Goal: Task Accomplishment & Management: Use online tool/utility

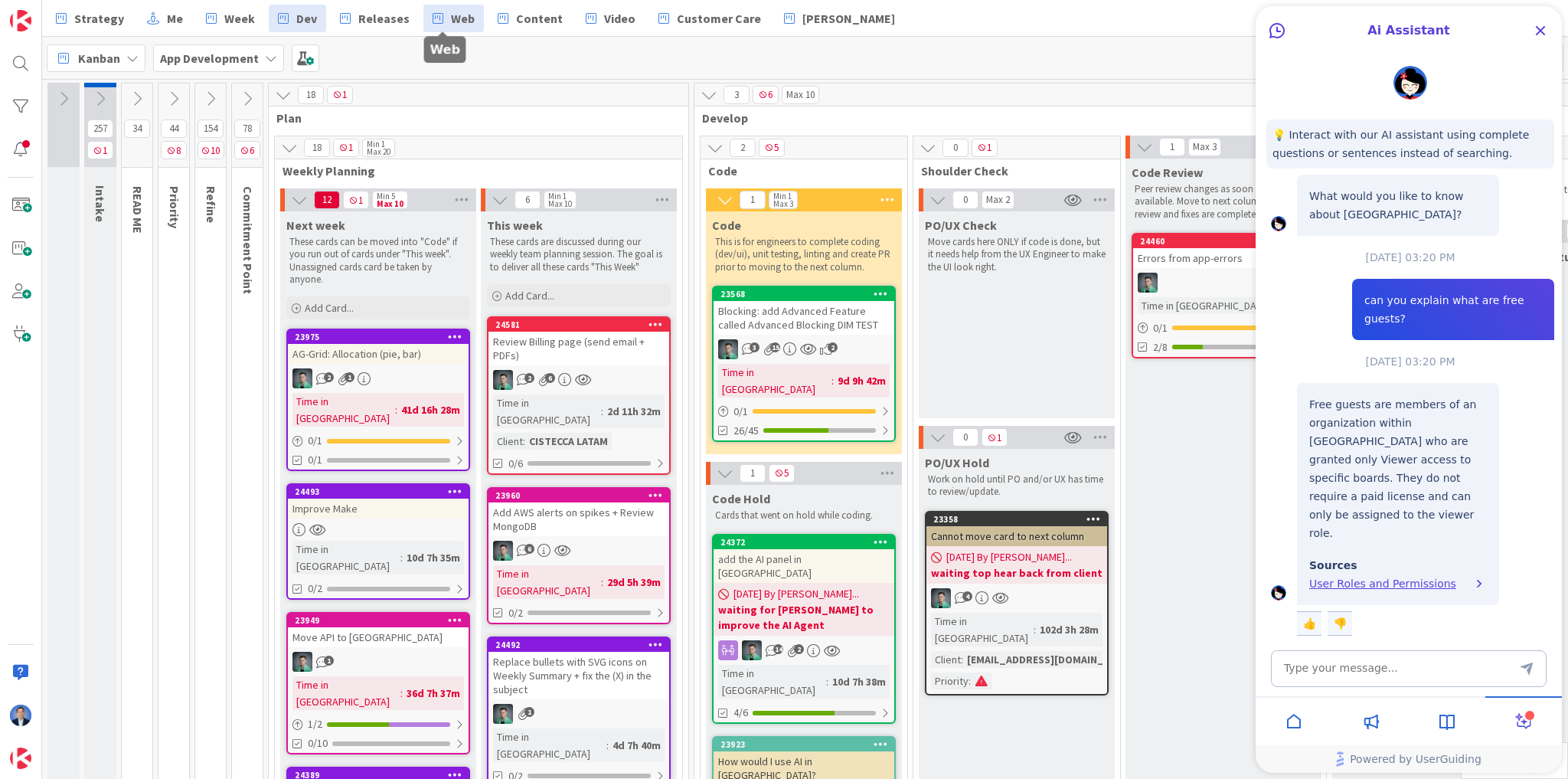
click at [461, 18] on span "Web" at bounding box center [462, 18] width 24 height 18
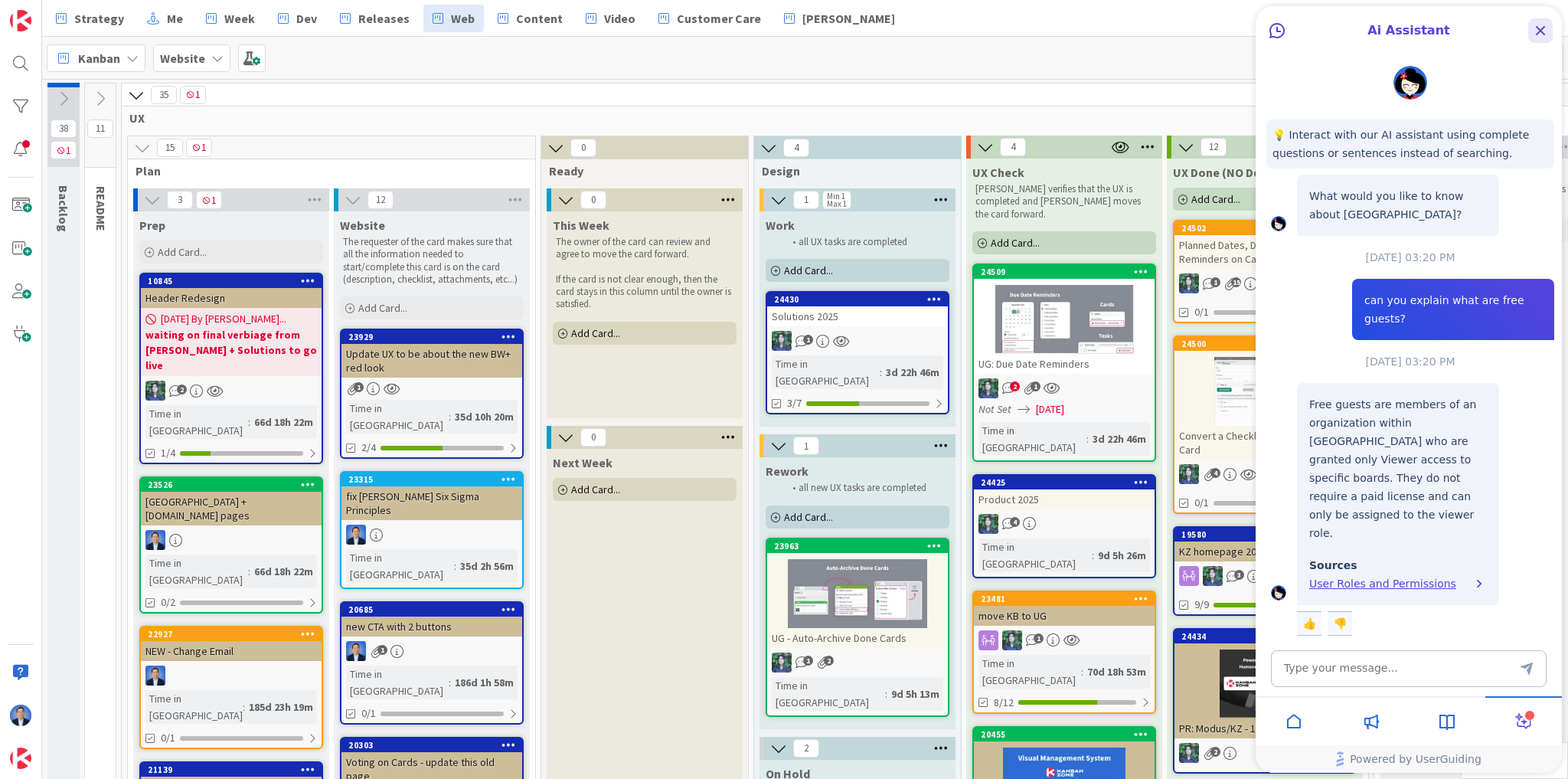
click at [1533, 35] on icon "Close Button" at bounding box center [1540, 30] width 18 height 18
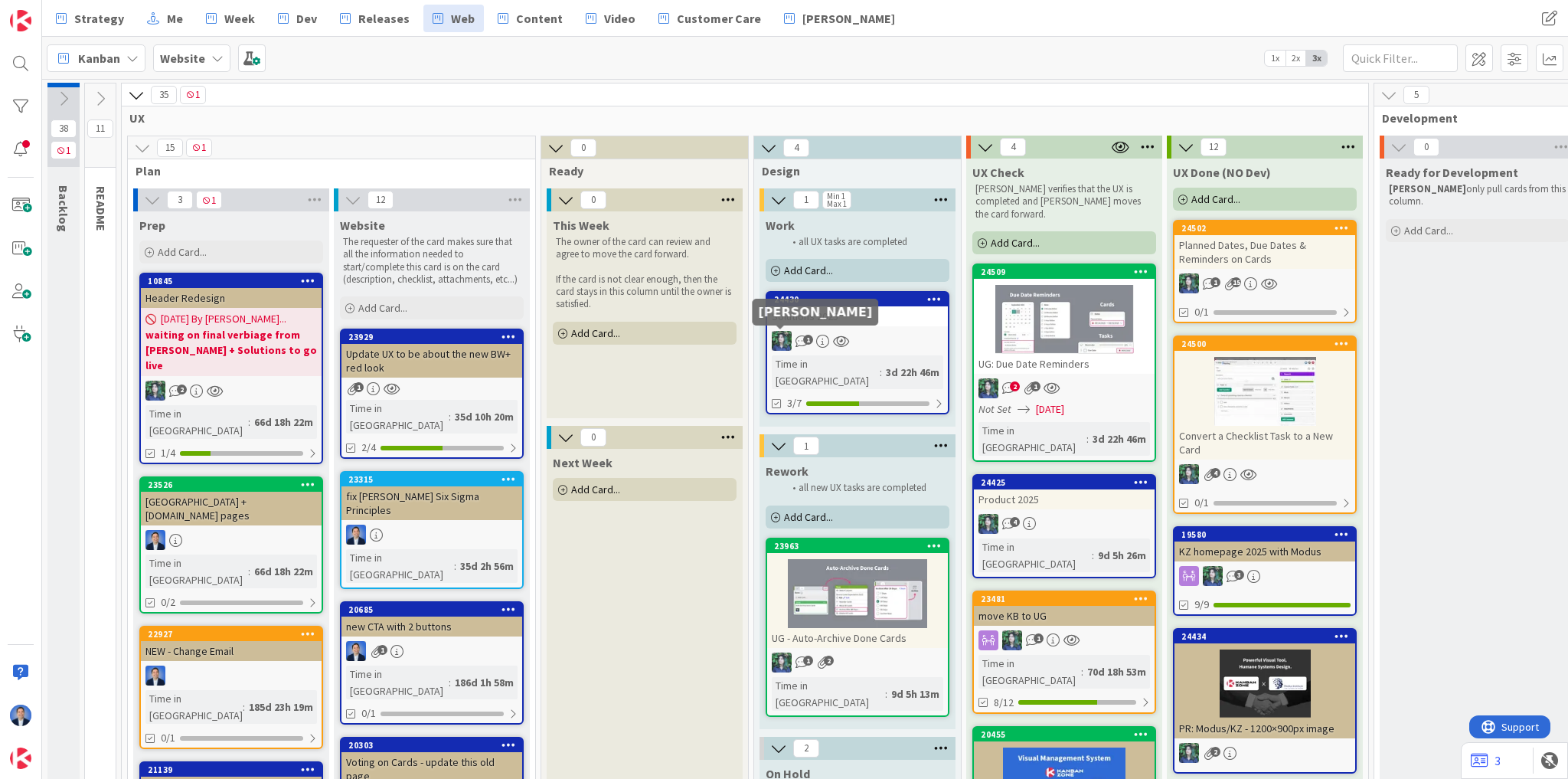
click at [809, 327] on link "24430 Solutions 2025 1 Time in [GEOGRAPHIC_DATA] : 3d 22h 46m 3/7" at bounding box center [857, 353] width 184 height 124
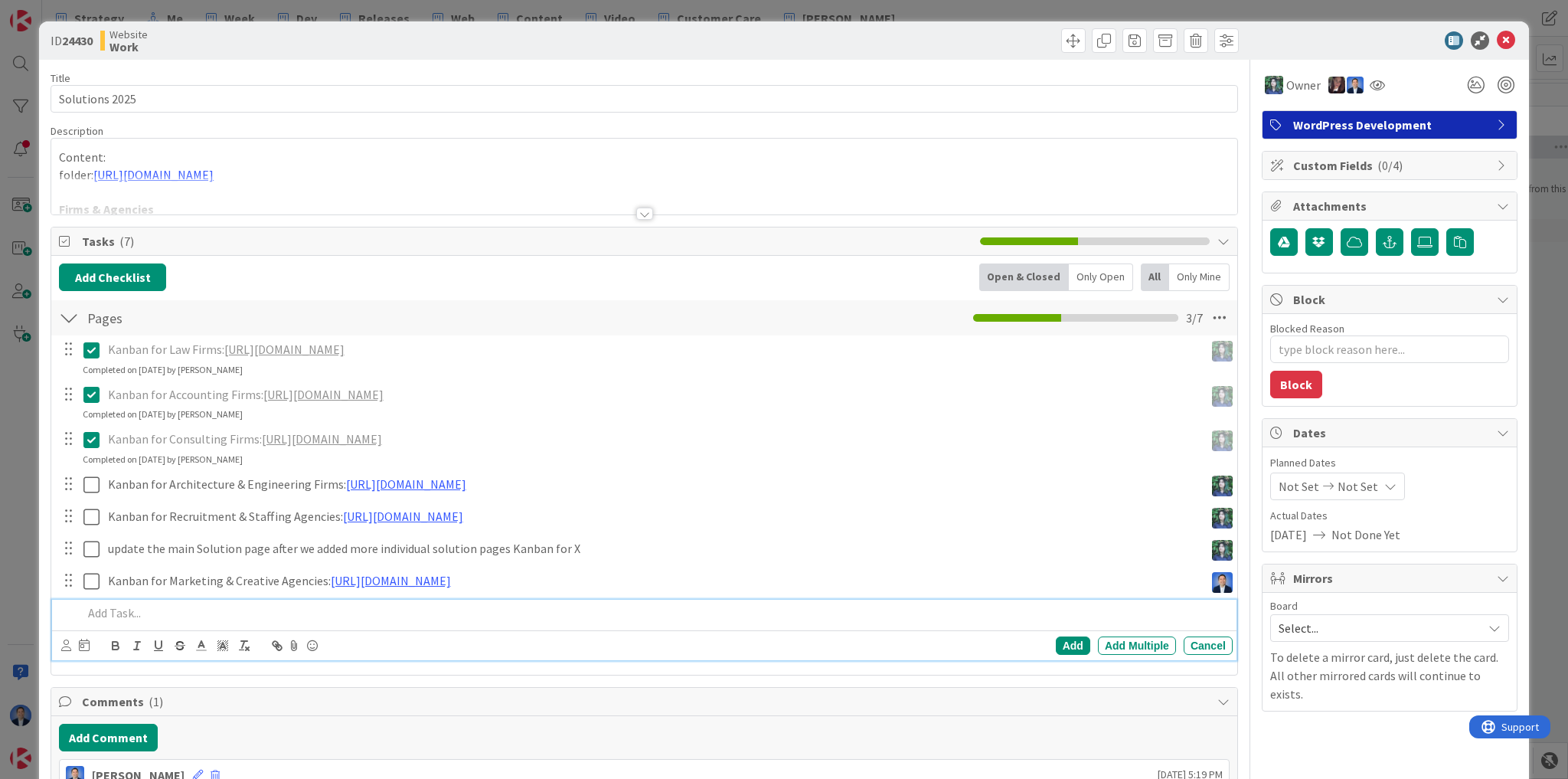
click at [166, 609] on p at bounding box center [655, 613] width 1145 height 18
type textarea "x"
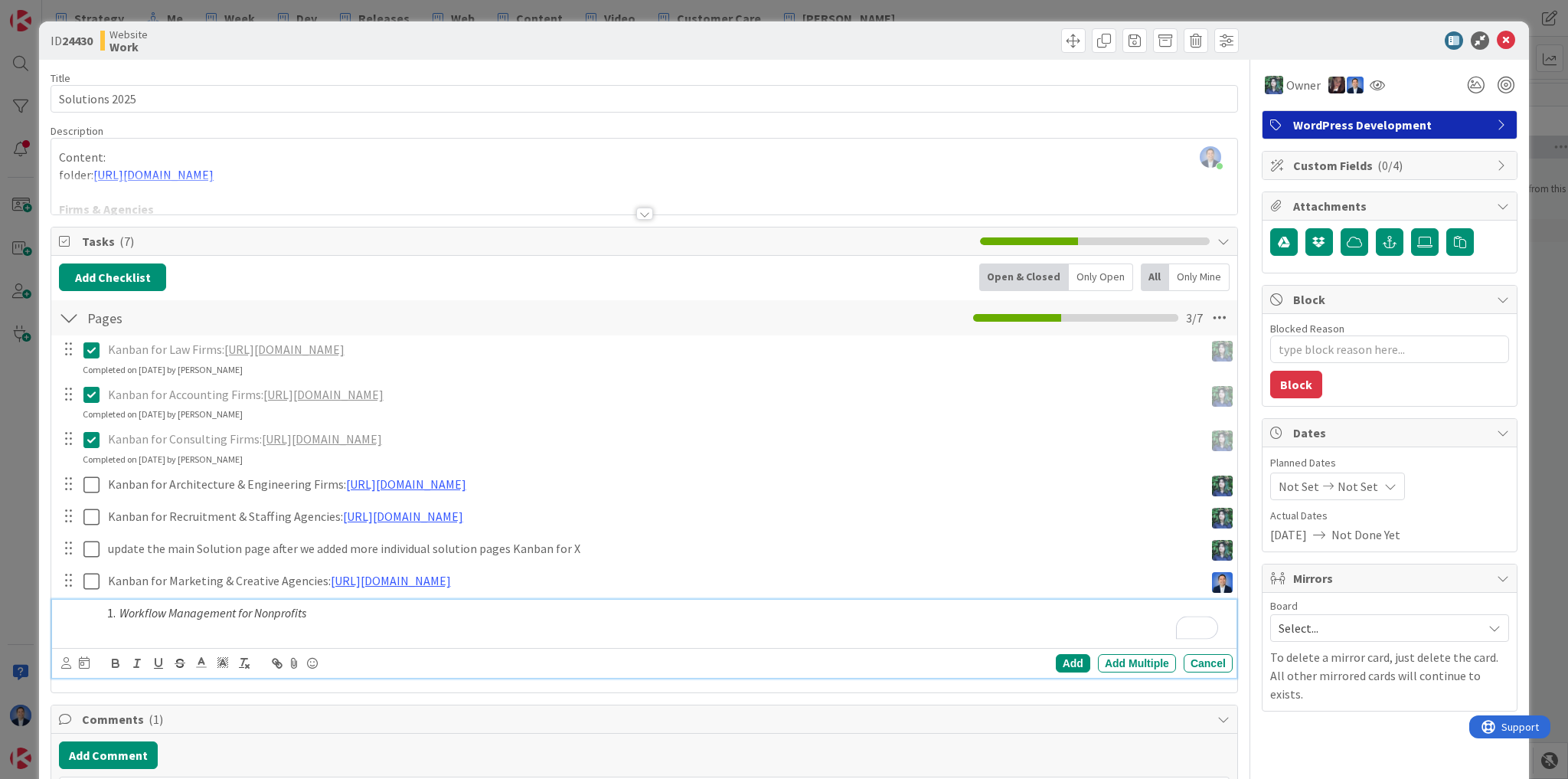
click at [120, 613] on em "Workflow Management for Nonprofits" at bounding box center [213, 613] width 186 height 15
click at [323, 616] on p "Workflow Management for Nonprofits" at bounding box center [655, 613] width 1145 height 18
click at [1068, 658] on div "Add" at bounding box center [1073, 662] width 34 height 18
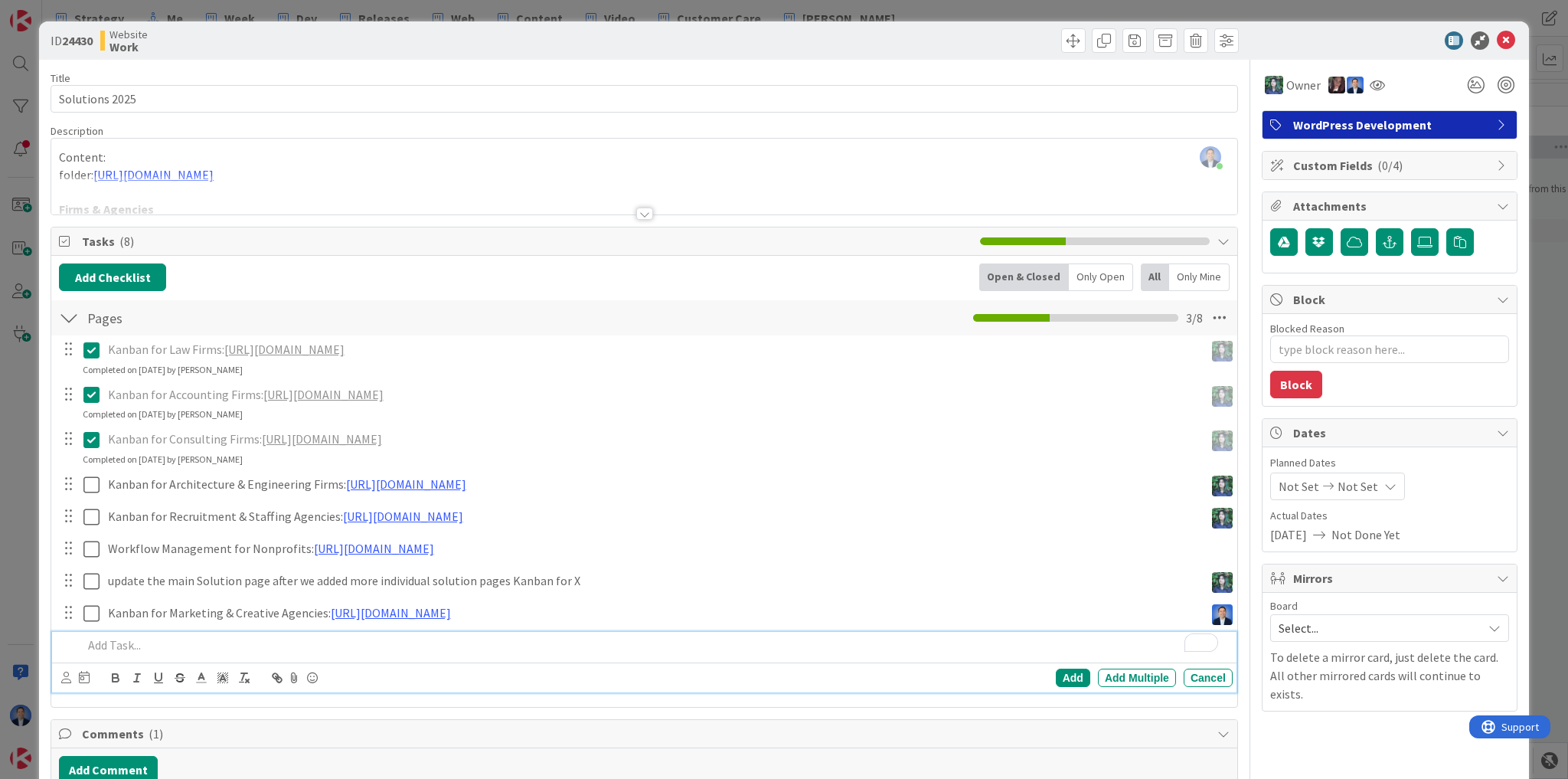
click at [131, 637] on p "To enrich screen reader interactions, please activate Accessibility in Grammarl…" at bounding box center [655, 645] width 1145 height 18
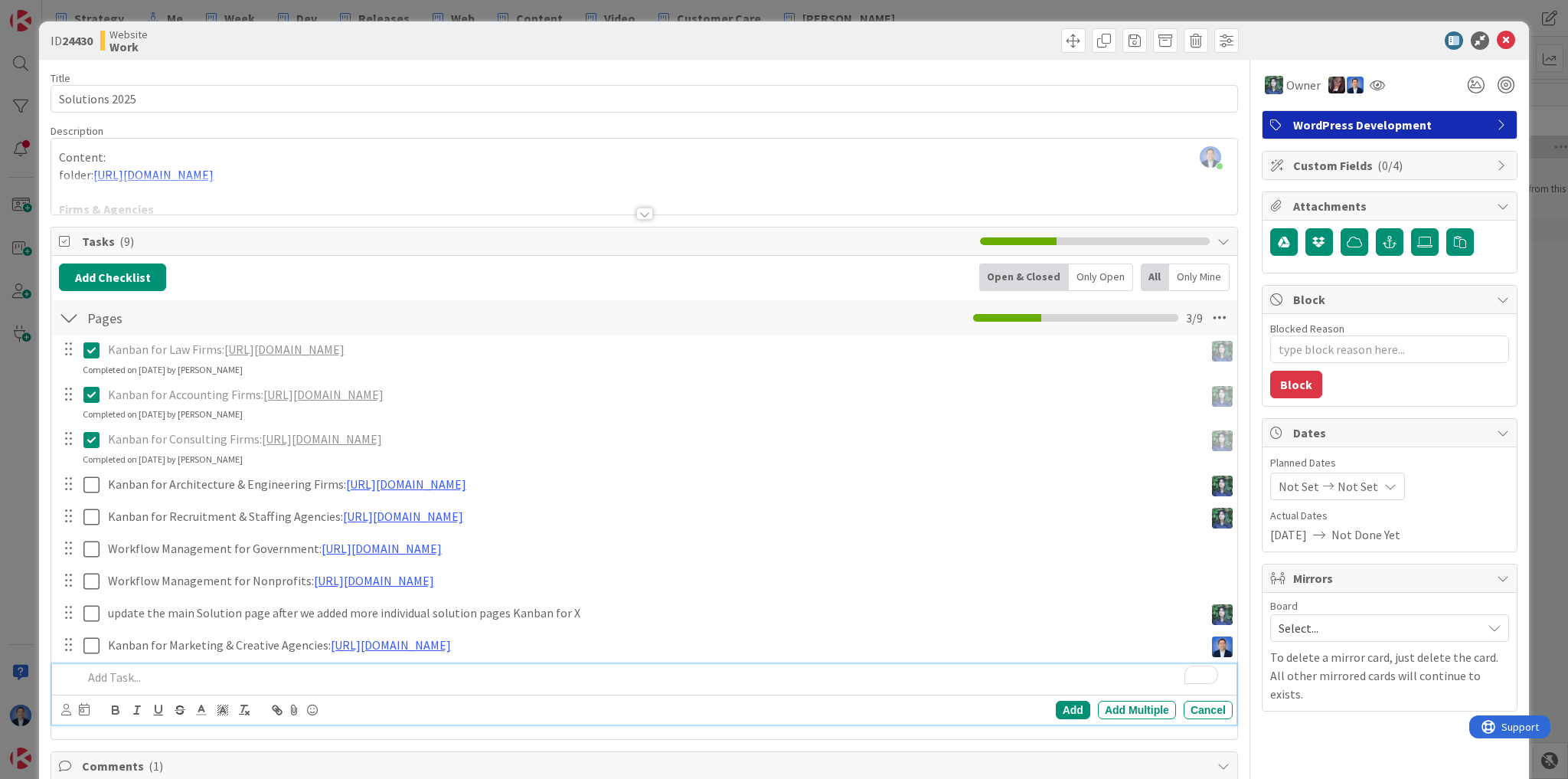
click at [139, 671] on p "To enrich screen reader interactions, please activate Accessibility in Grammarl…" at bounding box center [655, 677] width 1145 height 18
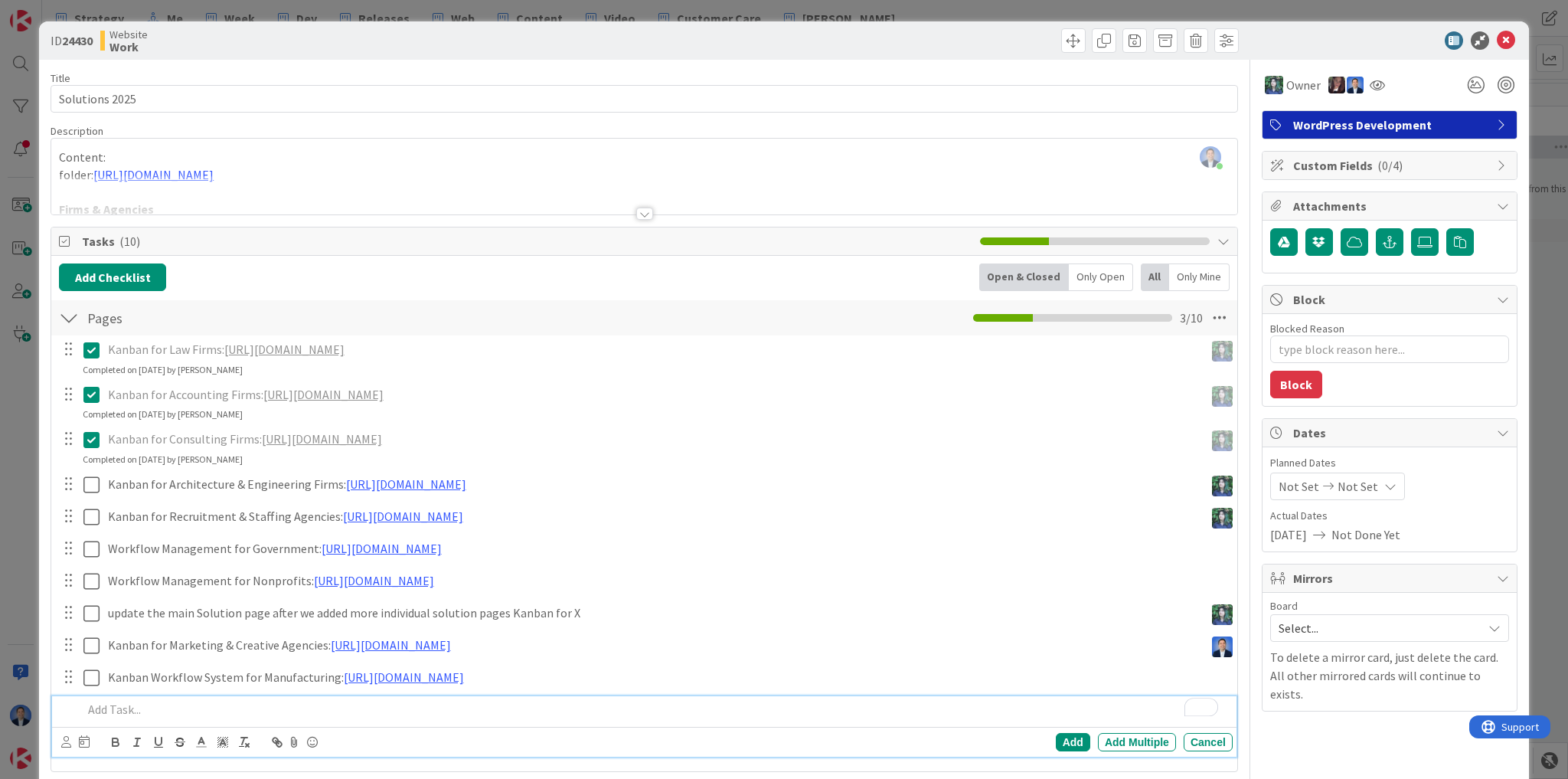
scroll to position [3, 0]
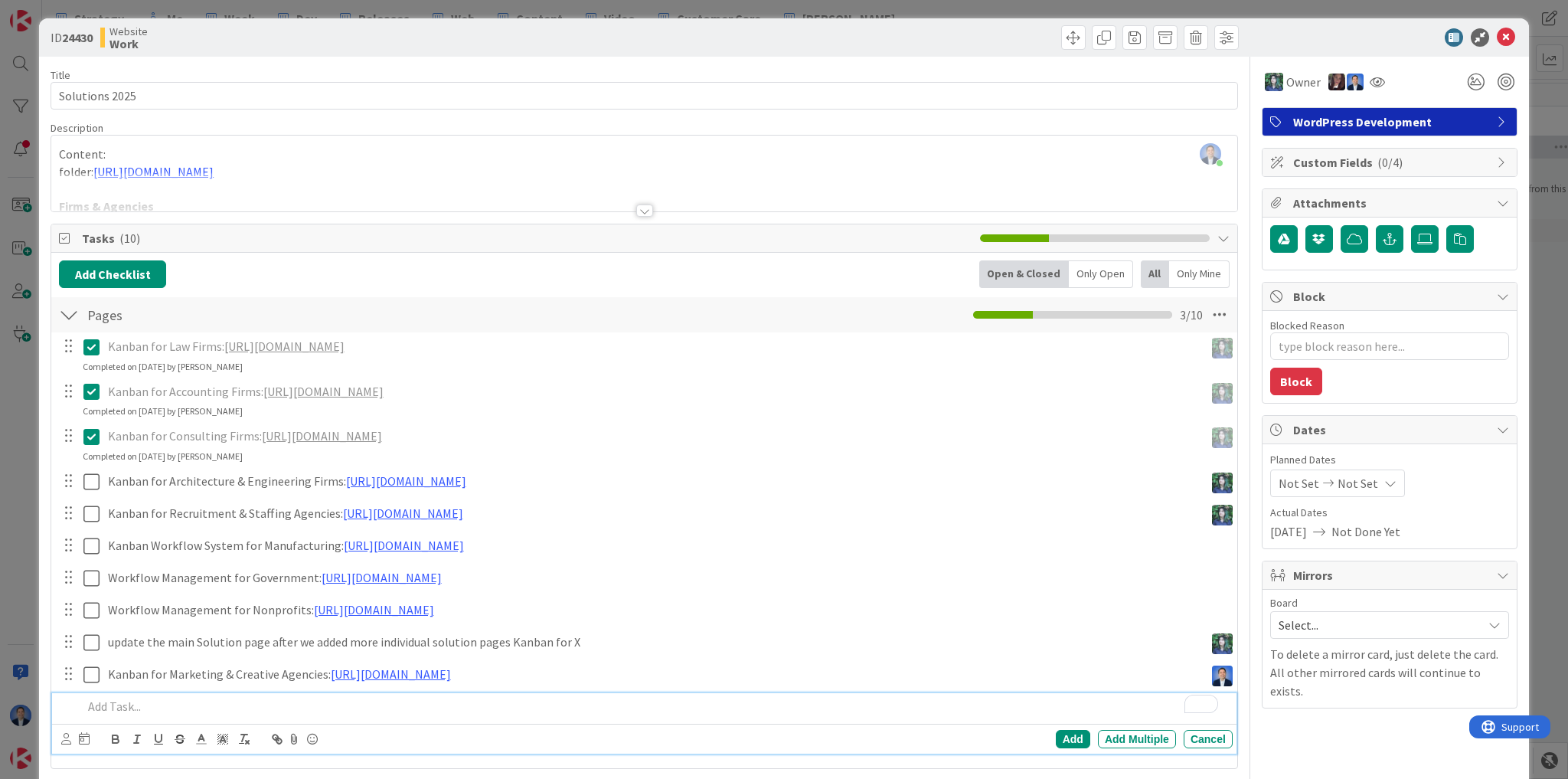
click at [171, 697] on p "To enrich screen reader interactions, please activate Accessibility in Grammarl…" at bounding box center [655, 706] width 1145 height 18
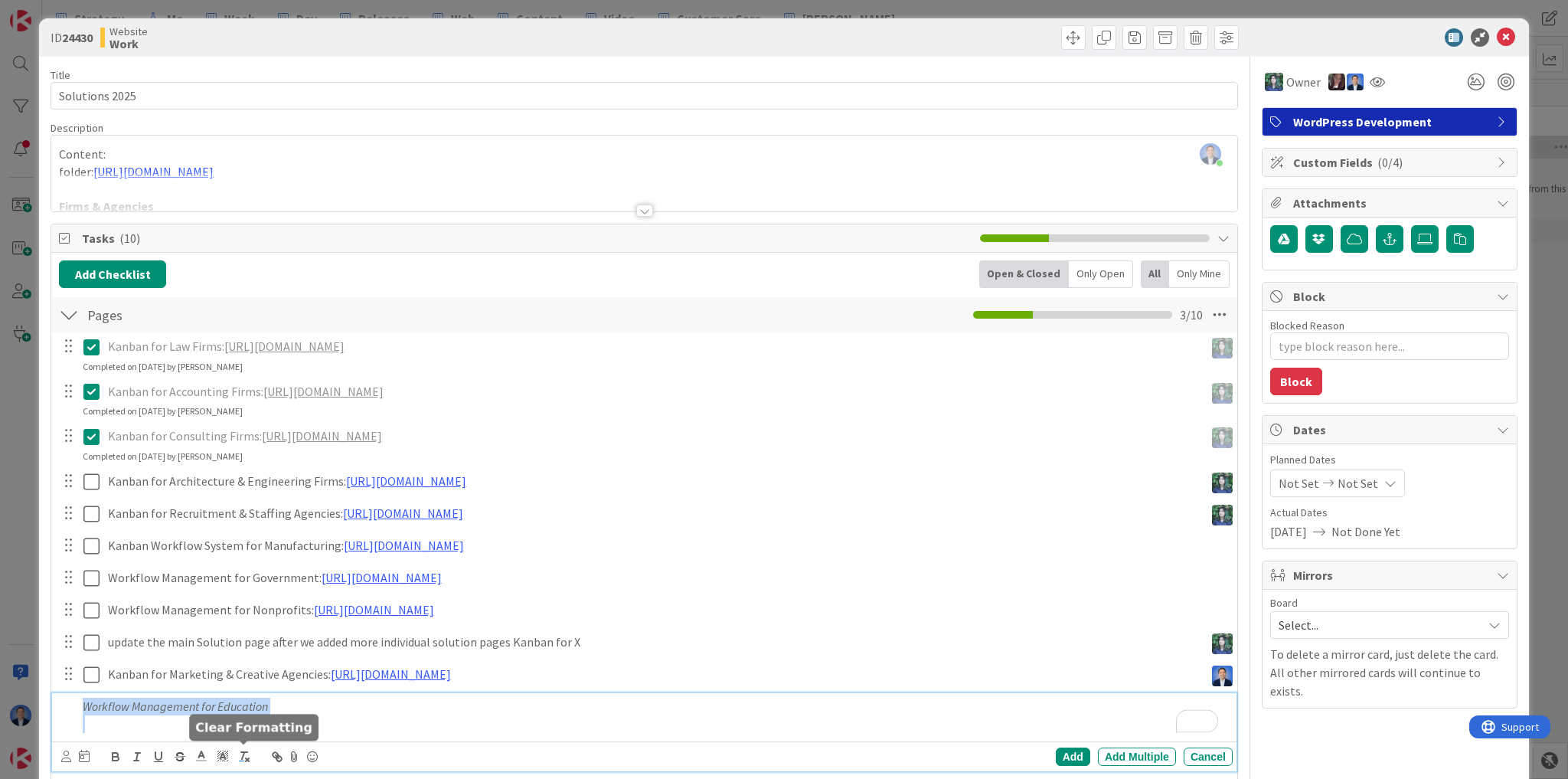
click at [239, 756] on icon "button" at bounding box center [245, 756] width 13 height 13
click at [297, 698] on p "Workflow Management for Education" at bounding box center [655, 706] width 1145 height 18
click at [304, 709] on p "Workflow Management for Education:" at bounding box center [655, 706] width 1145 height 18
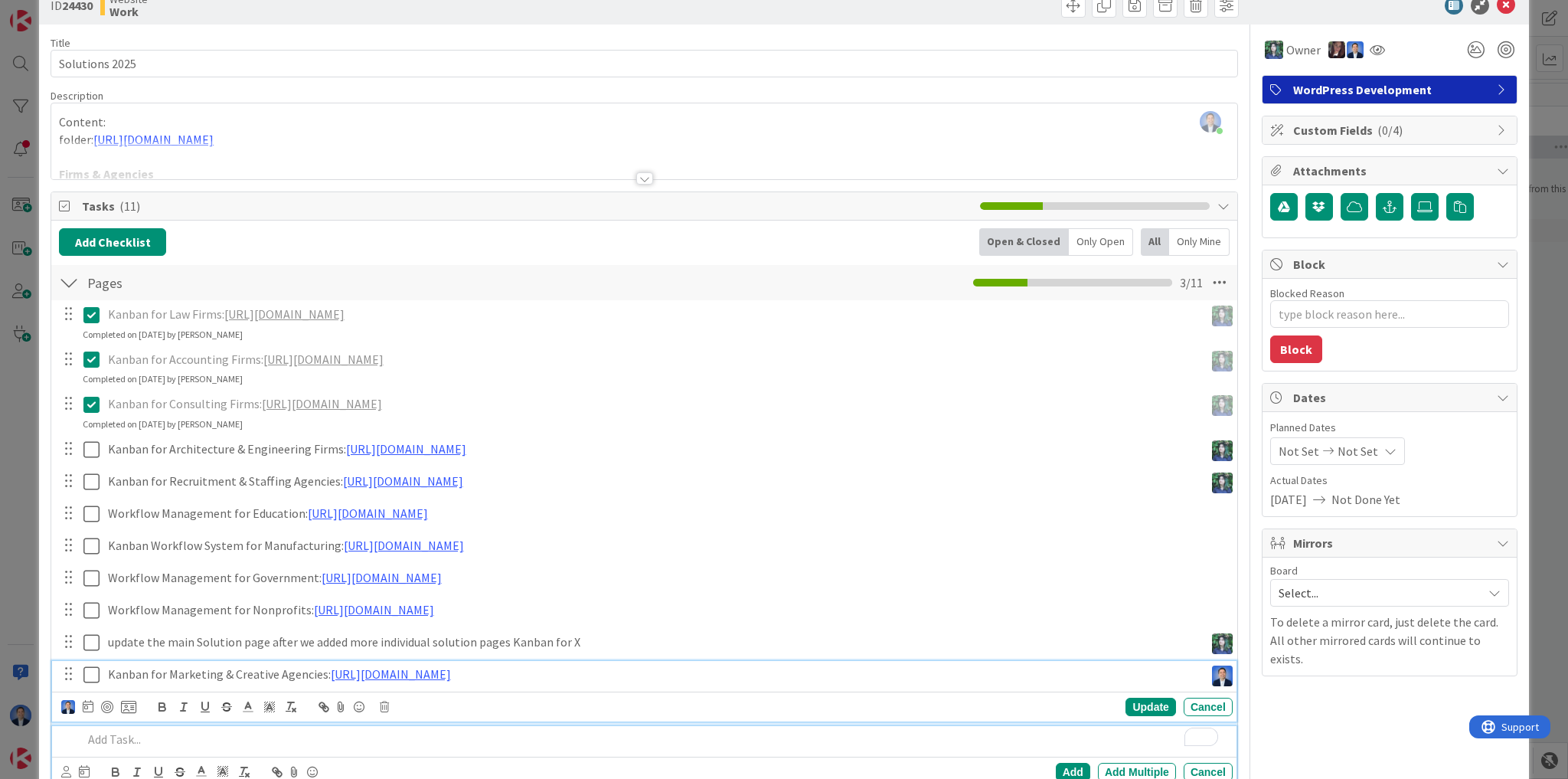
click at [88, 672] on icon at bounding box center [91, 673] width 16 height 18
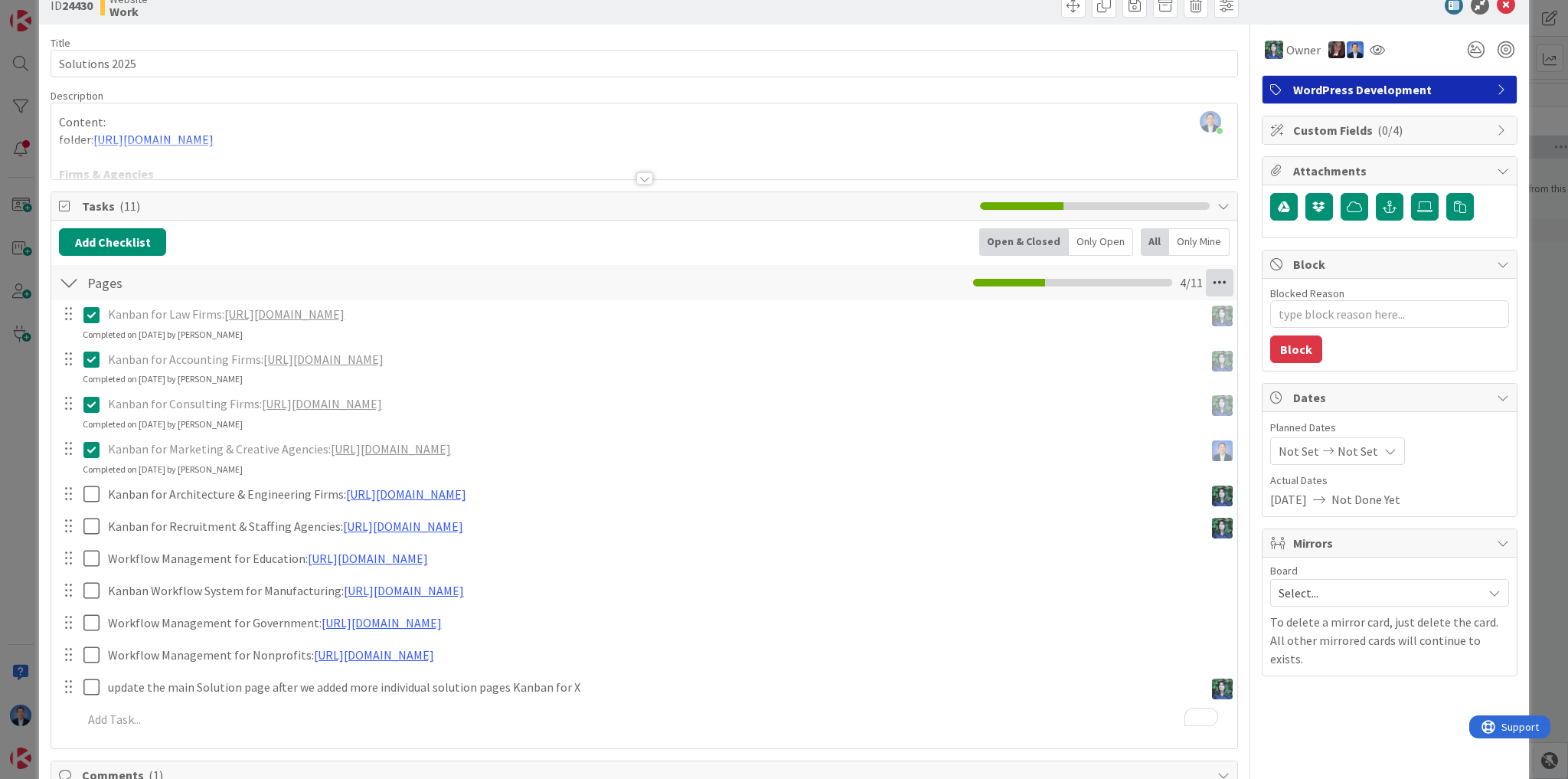
click at [1211, 283] on icon at bounding box center [1220, 282] width 28 height 28
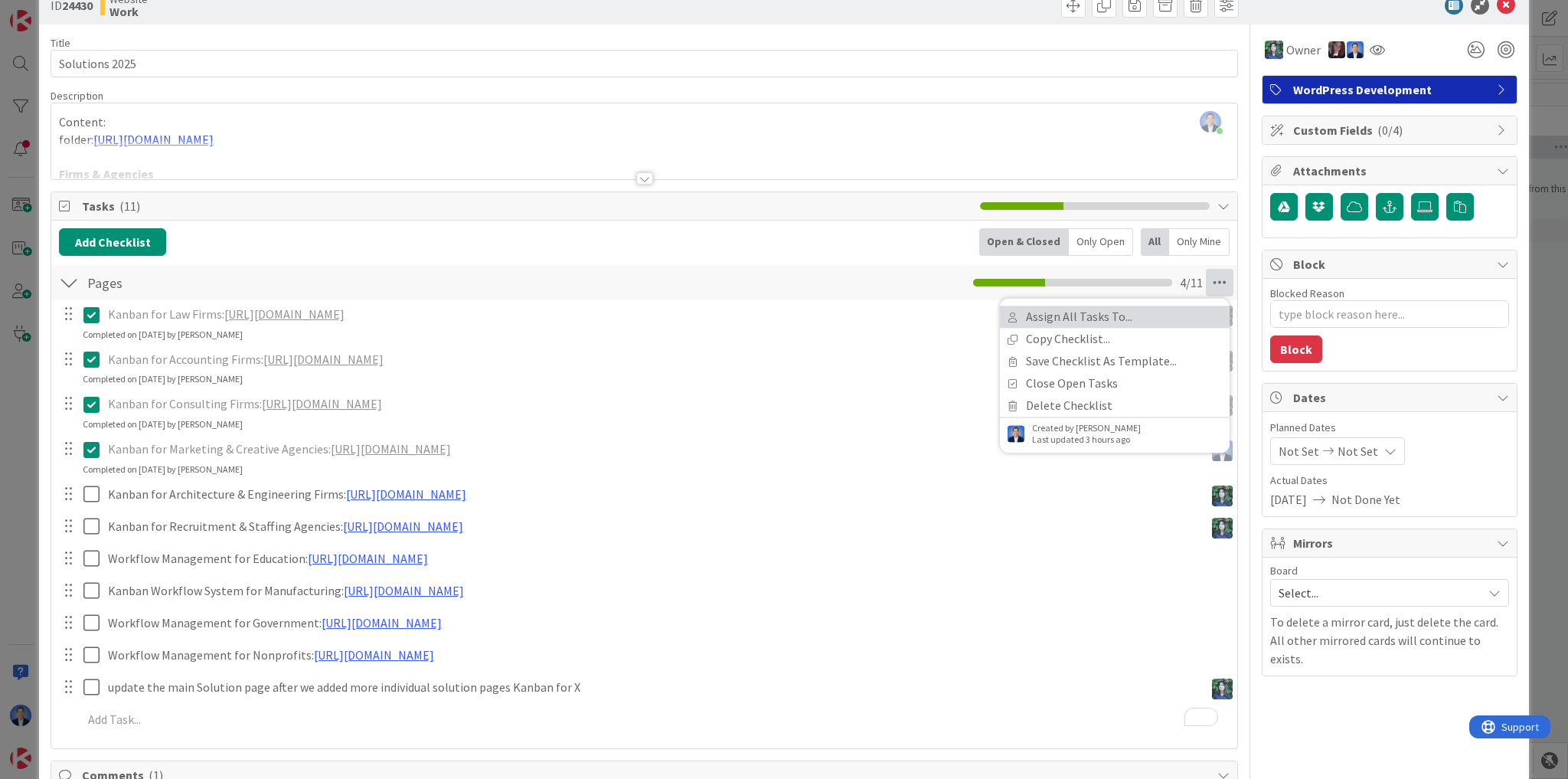
click at [1172, 319] on link "Assign All Tasks To..." at bounding box center [1114, 316] width 229 height 22
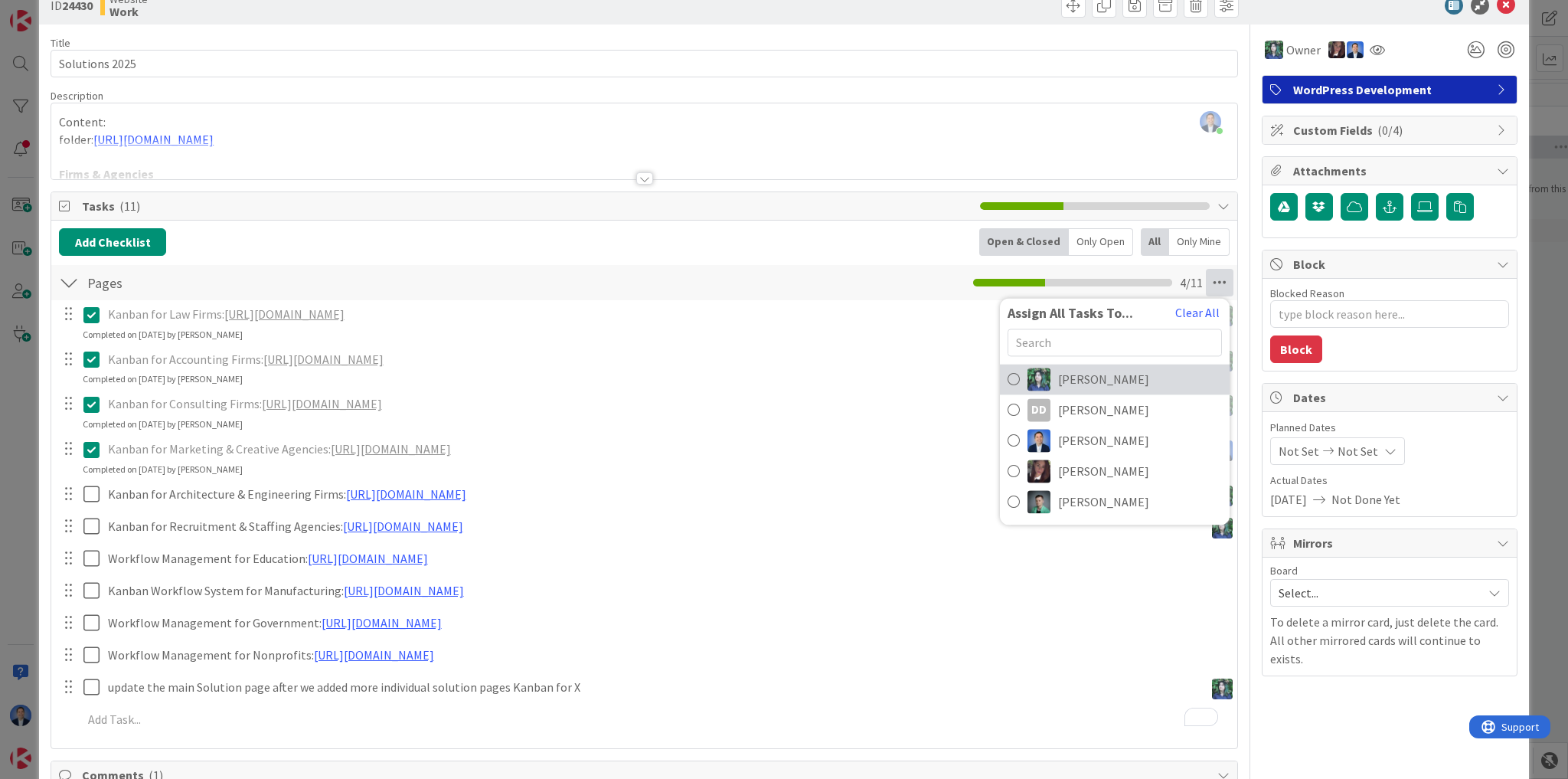
click at [1107, 380] on link "[PERSON_NAME]" at bounding box center [1114, 379] width 229 height 30
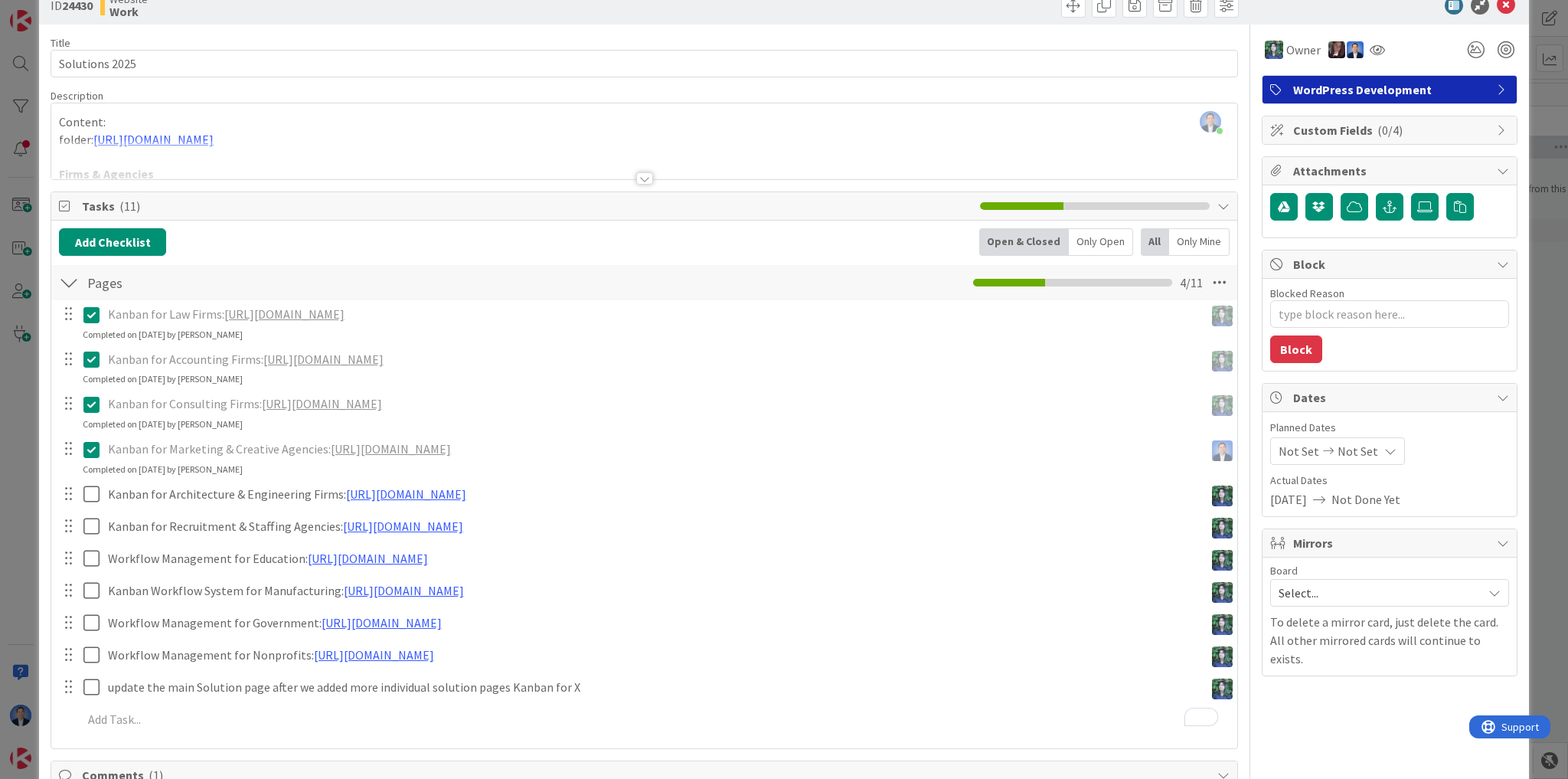
click at [152, 731] on div "Kanban for Law Firms: [URL][DOMAIN_NAME] Update Cancel Completed on [DATE] by […" at bounding box center [644, 519] width 1171 height 438
click at [147, 724] on p "To enrich screen reader interactions, please activate Accessibility in Grammarl…" at bounding box center [655, 719] width 1145 height 18
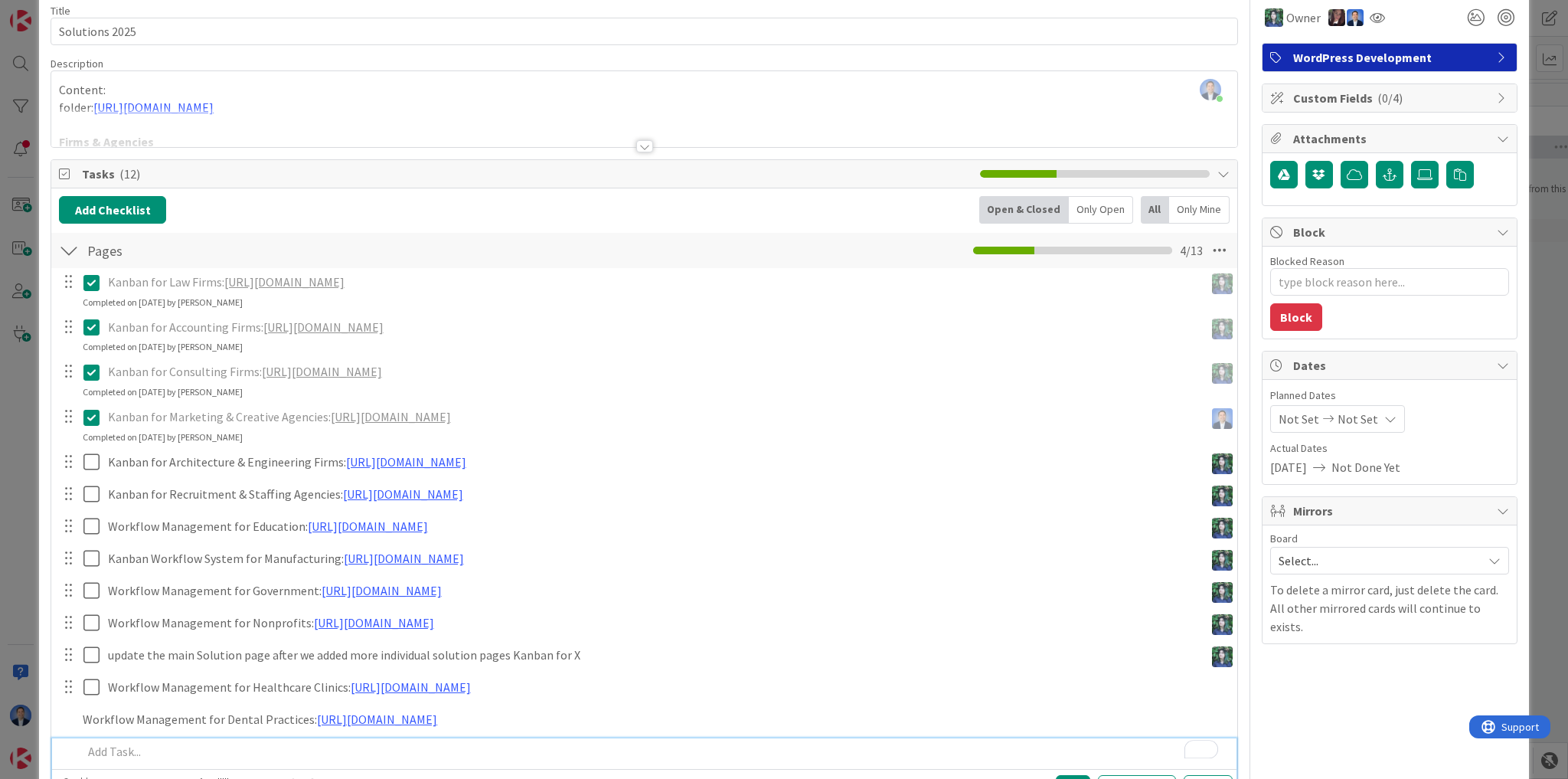
type textarea "x"
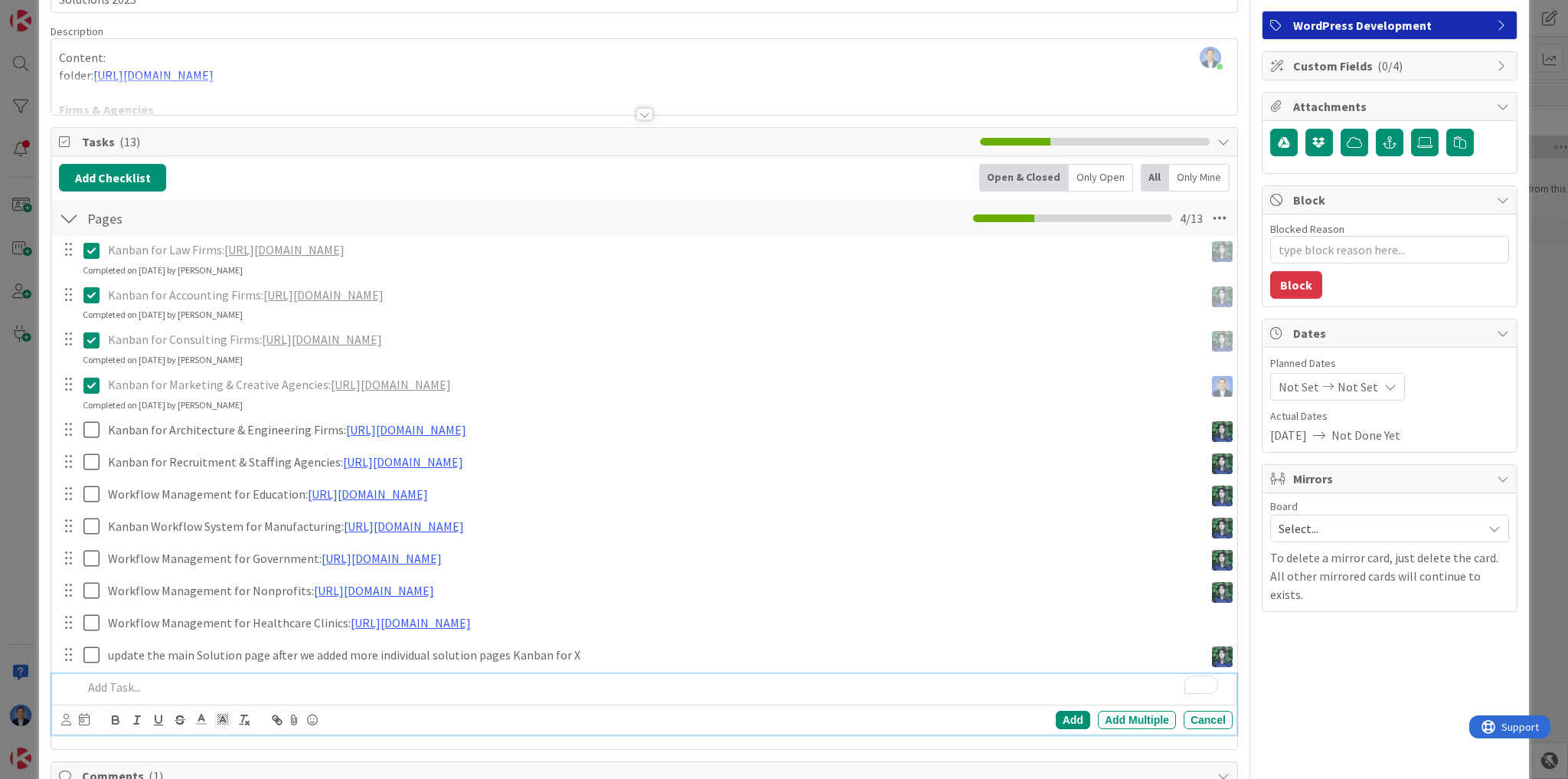
scroll to position [101, 0]
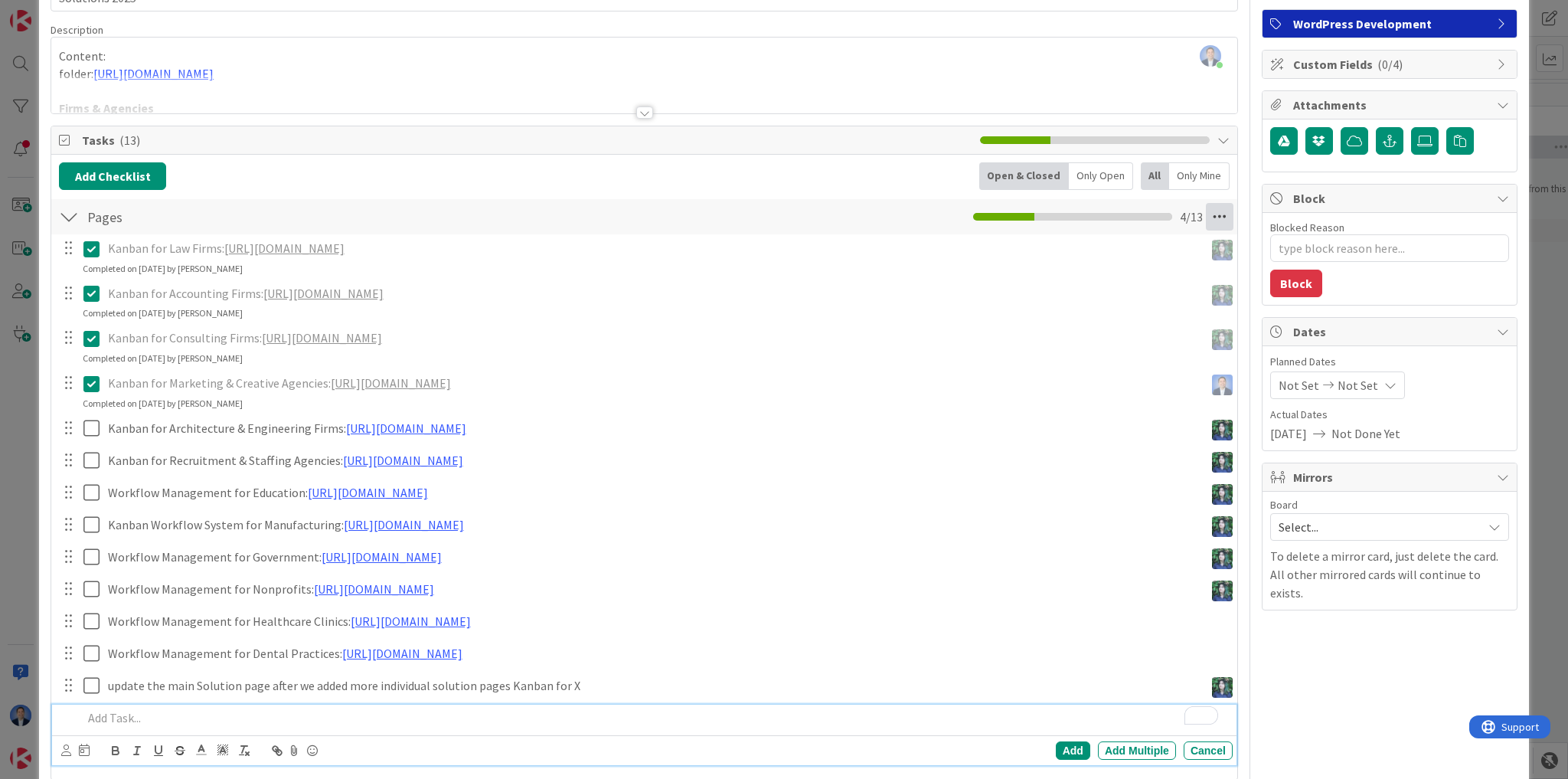
click at [1210, 210] on icon at bounding box center [1220, 216] width 28 height 28
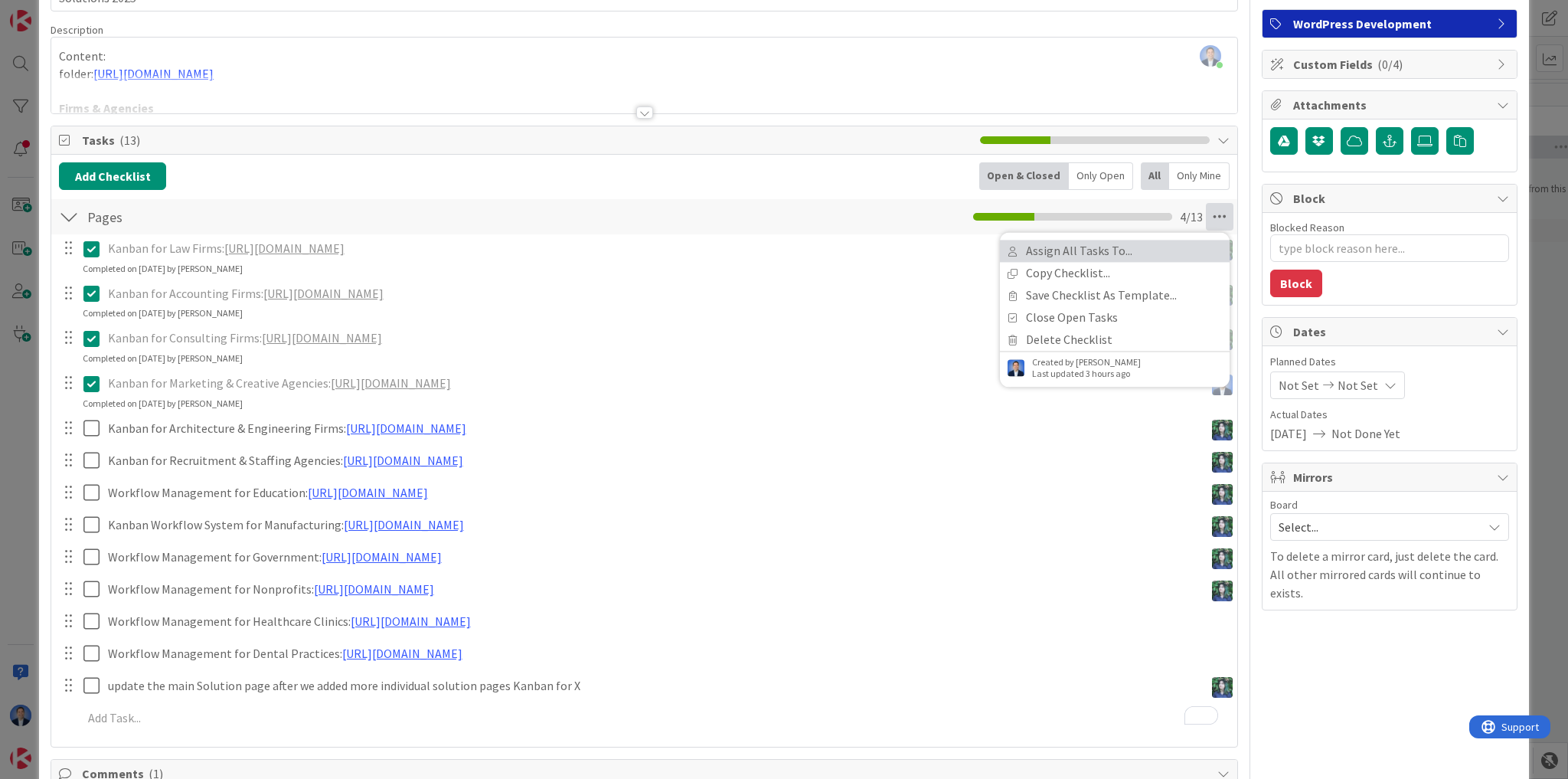
click at [1146, 259] on link "Assign All Tasks To..." at bounding box center [1114, 250] width 229 height 22
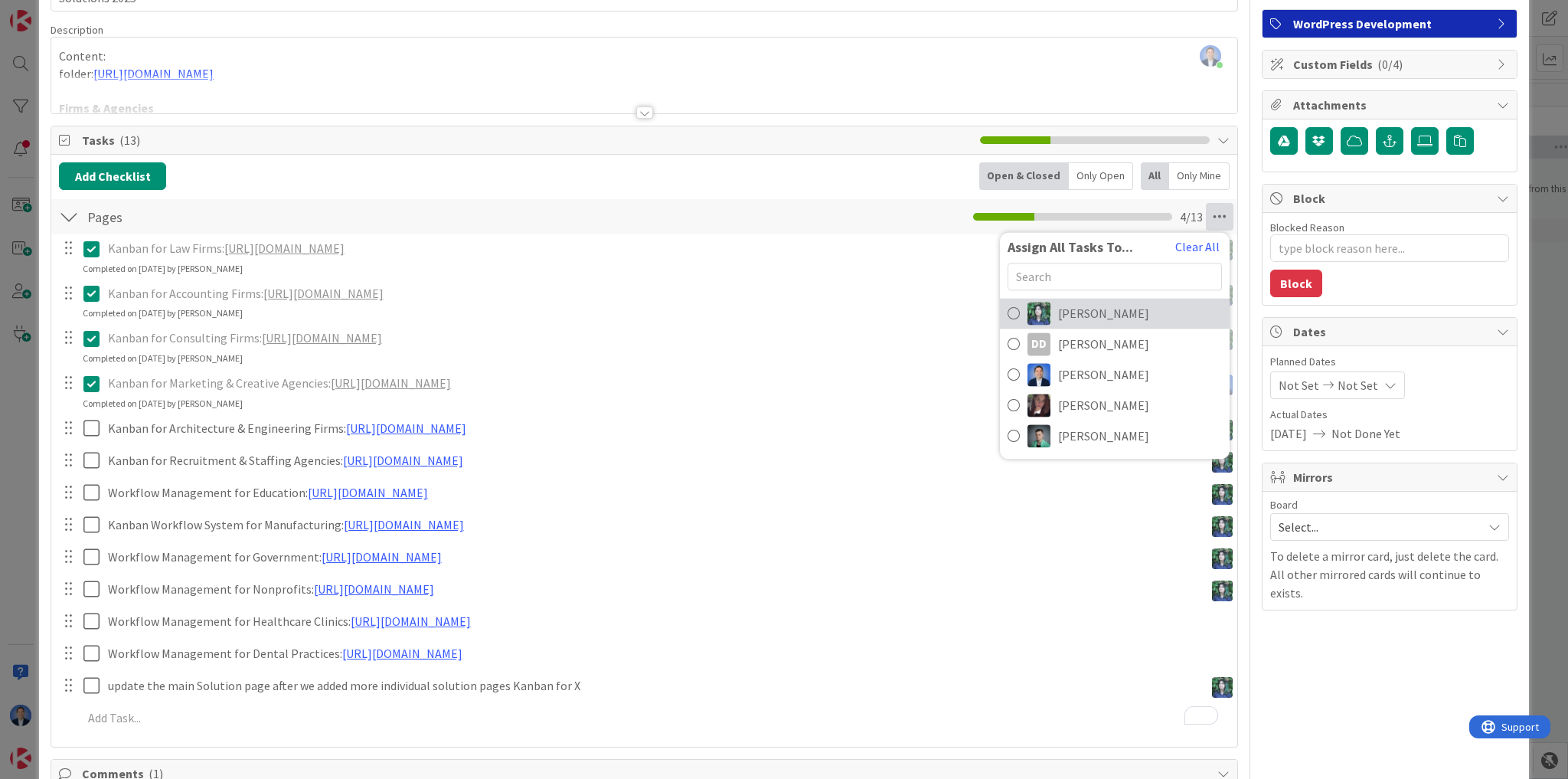
click at [1103, 308] on link "[PERSON_NAME]" at bounding box center [1114, 313] width 229 height 30
